Goal: Task Accomplishment & Management: Complete application form

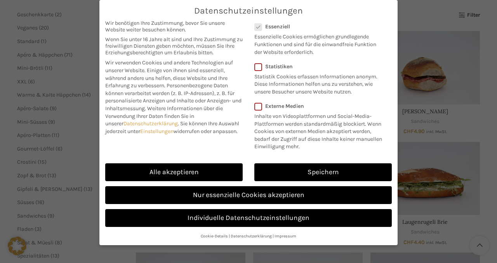
scroll to position [112, 0]
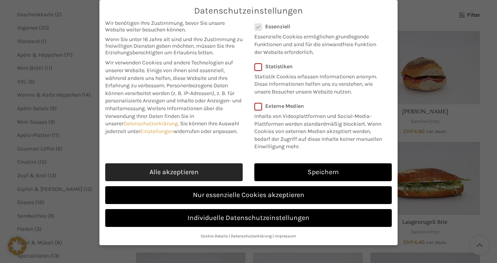
click at [207, 171] on link "Alle akzeptieren" at bounding box center [174, 173] width 138 height 18
checkbox input "true"
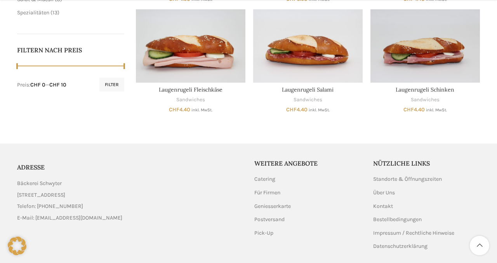
scroll to position [357, 0]
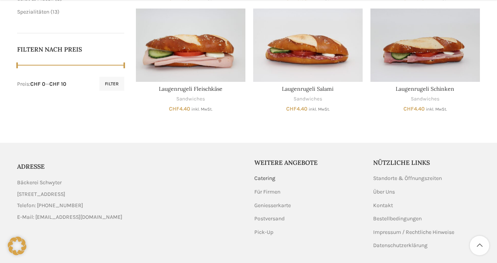
click at [268, 179] on link "Catering" at bounding box center [265, 179] width 22 height 8
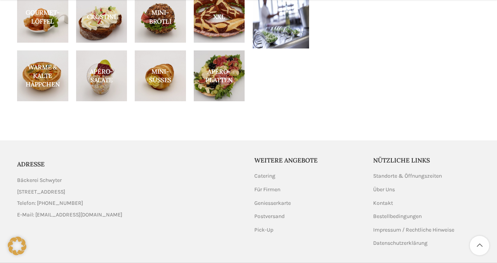
scroll to position [459, 0]
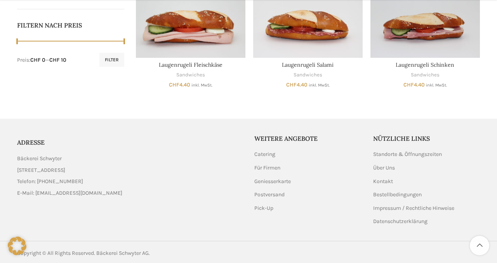
scroll to position [383, 0]
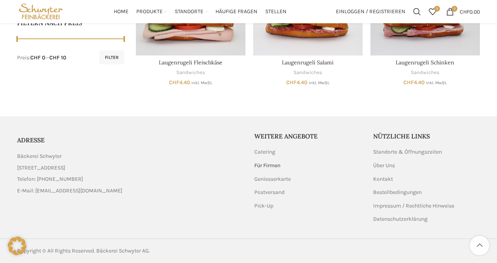
click at [268, 164] on link "Für Firmen" at bounding box center [267, 166] width 27 height 8
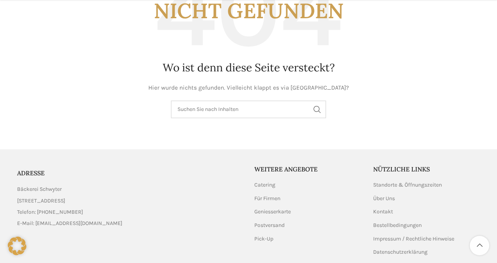
scroll to position [124, 0]
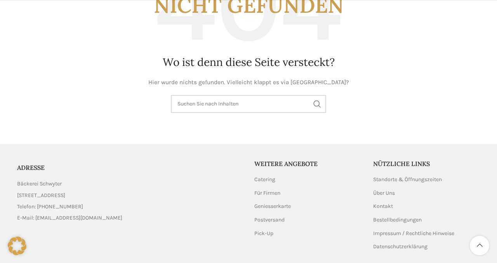
click at [248, 106] on input "Suchen" at bounding box center [248, 104] width 155 height 18
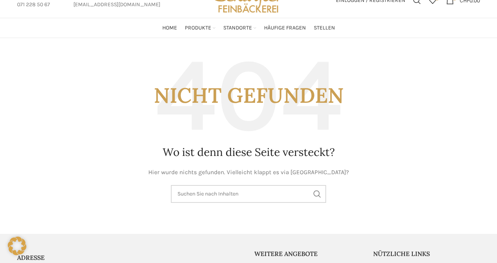
scroll to position [0, 0]
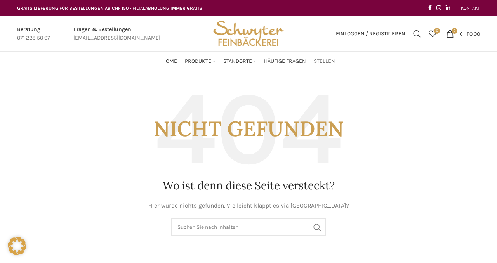
click at [322, 61] on span "Stellen" at bounding box center [324, 61] width 21 height 7
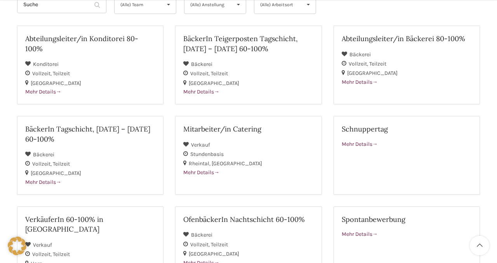
scroll to position [125, 0]
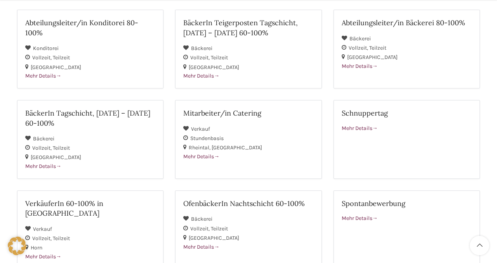
click at [326, 51] on div "BäckerIn Teigerposten Tagschicht, [DATE] – [DATE] 60-100% Bäckerei Vollzeit Tei…" at bounding box center [248, 55] width 158 height 91
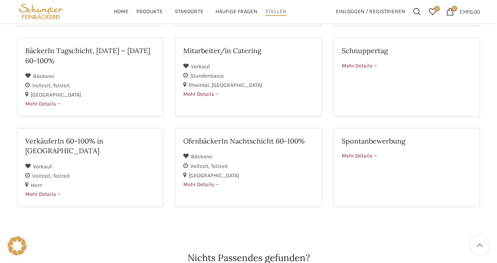
scroll to position [145, 0]
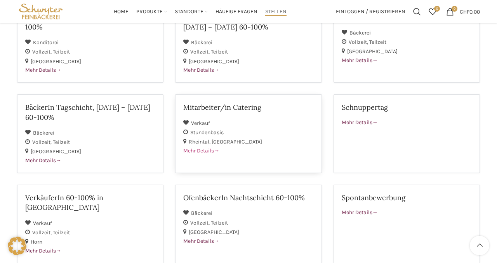
click at [207, 108] on h2 "Mitarbeiter/in Catering" at bounding box center [248, 108] width 130 height 10
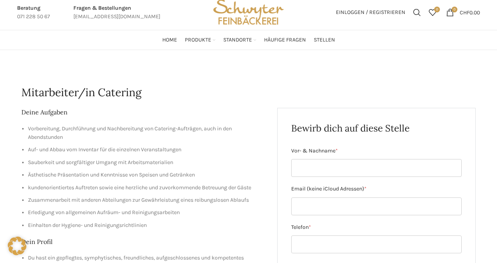
scroll to position [31, 0]
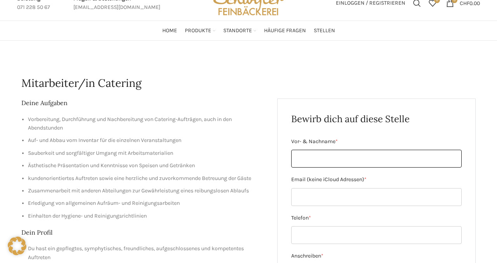
click at [325, 159] on input "Vor- & Nachname *" at bounding box center [376, 159] width 171 height 18
type input "[PERSON_NAME]"
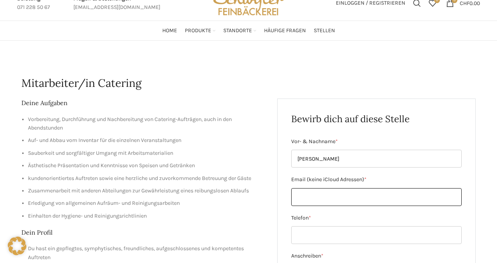
click at [339, 204] on input "Email (keine iCloud Adressen) *" at bounding box center [376, 197] width 171 height 18
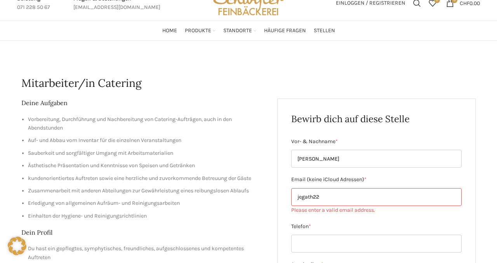
click at [333, 194] on input "jegath22" at bounding box center [376, 197] width 171 height 18
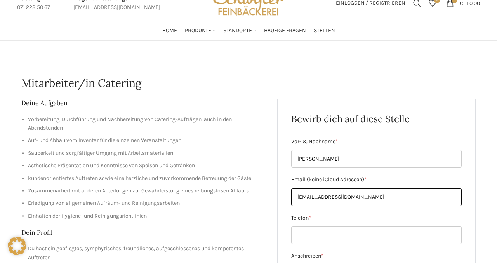
type input "jegath22@gmail.com"
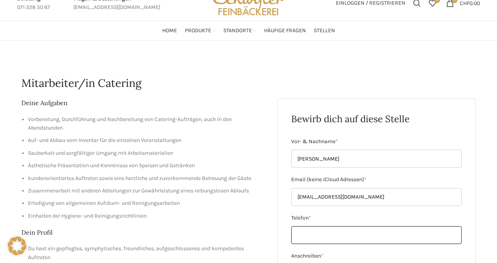
click at [331, 233] on input "Telefon *" at bounding box center [376, 235] width 171 height 18
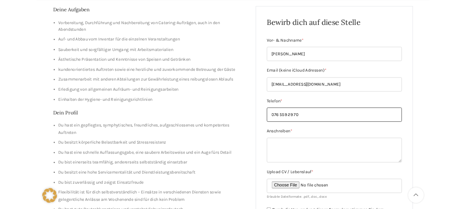
scroll to position [124, 0]
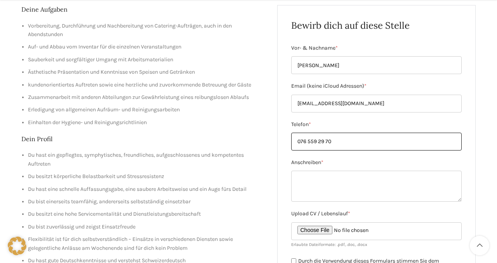
type input "076 559 29 70"
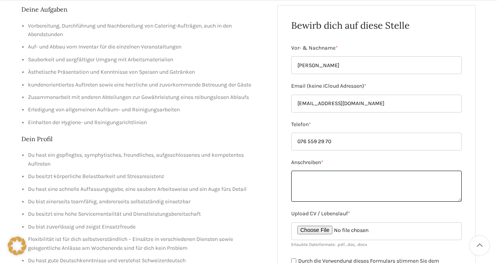
click at [341, 185] on textarea "Anschreiben *" at bounding box center [376, 186] width 171 height 31
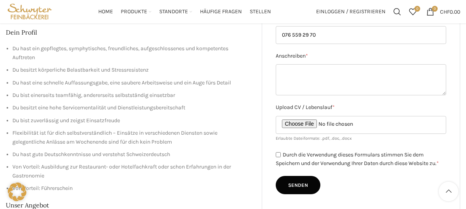
scroll to position [178, 0]
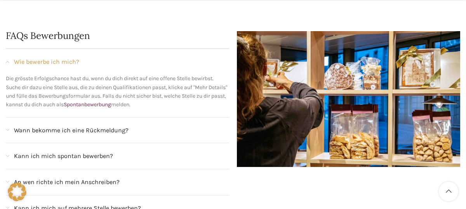
scroll to position [813, 0]
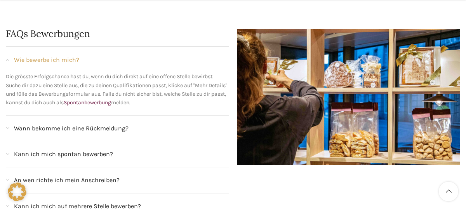
click at [117, 123] on span "Wann bekomme ich eine Rückmeldung?" at bounding box center [71, 128] width 115 height 10
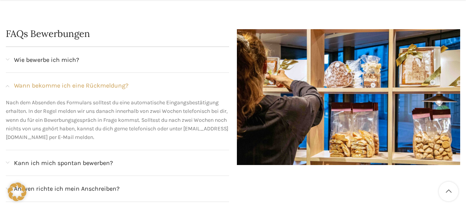
click at [7, 73] on div "Wann bekomme ich eine Rückmeldung?" at bounding box center [117, 86] width 223 height 26
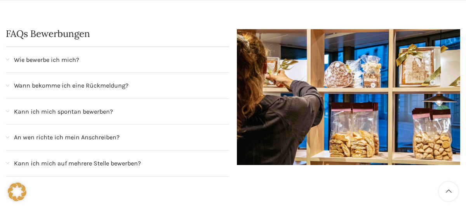
click at [9, 124] on div "An wen richte ich mein Anschreiben?" at bounding box center [117, 137] width 223 height 26
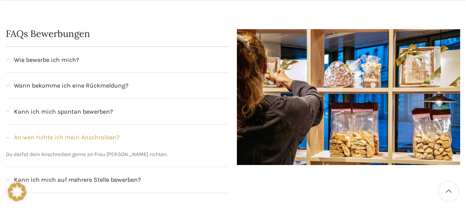
click at [9, 135] on span at bounding box center [7, 137] width 3 height 4
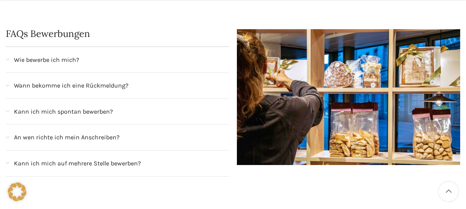
click at [9, 161] on span at bounding box center [7, 163] width 3 height 4
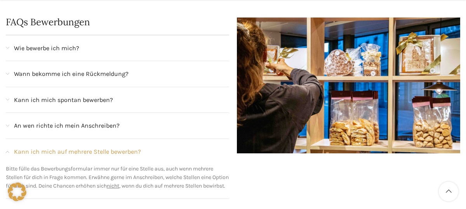
scroll to position [826, 0]
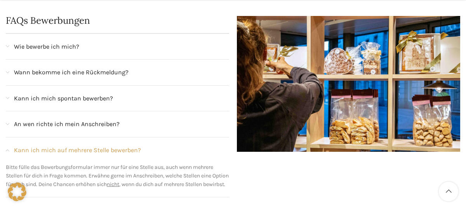
click at [8, 148] on span at bounding box center [7, 150] width 3 height 4
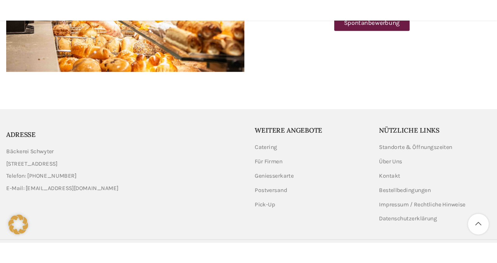
scroll to position [1030, 0]
